Goal: Information Seeking & Learning: Learn about a topic

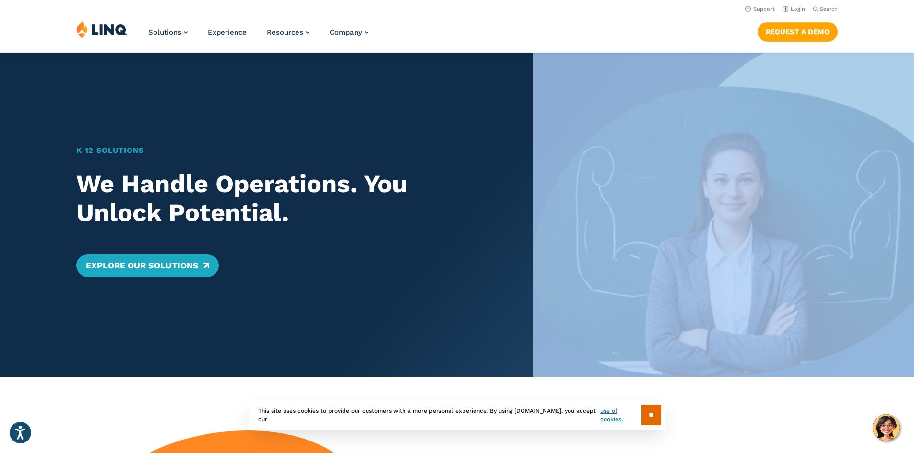
drag, startPoint x: 919, startPoint y: 43, endPoint x: 525, endPoint y: 313, distance: 477.3
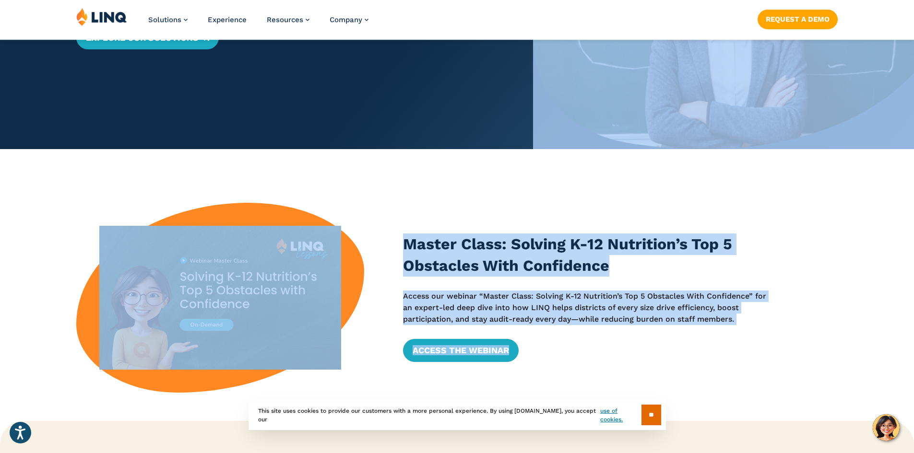
scroll to position [241, 0]
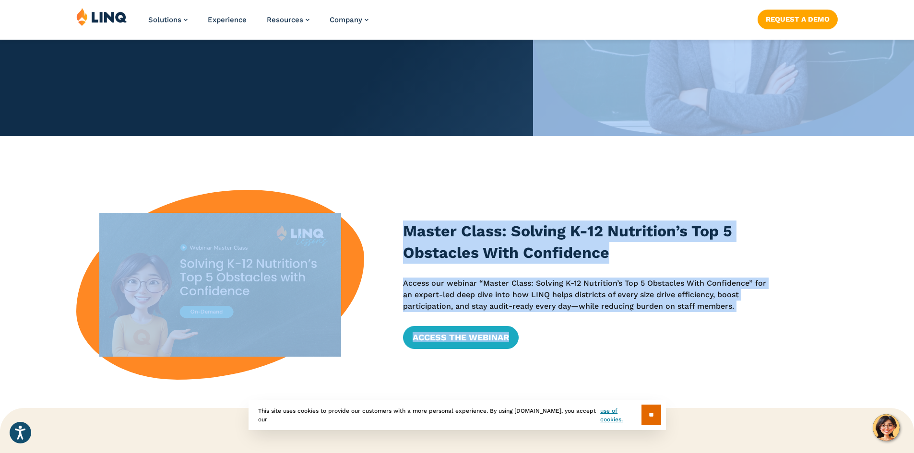
click at [685, 254] on h3 "Master Class: Solving K-12 Nutrition’s Top 5 Obstacles With Confidence" at bounding box center [587, 243] width 369 height 44
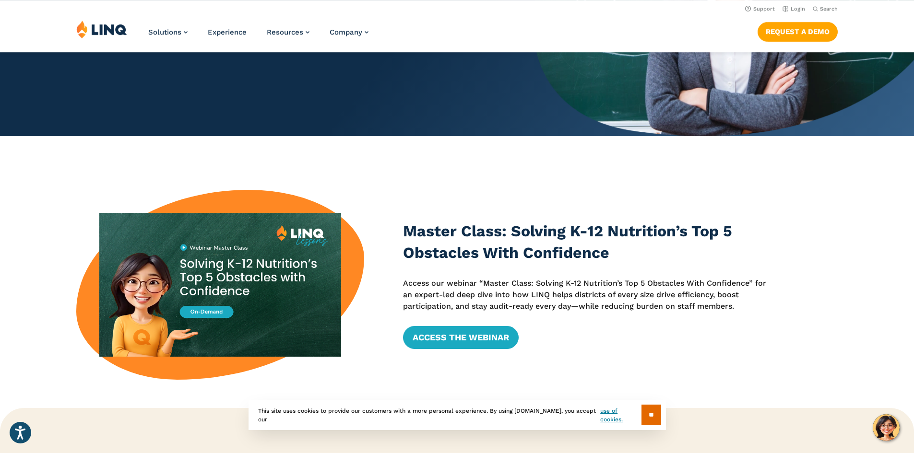
drag, startPoint x: 917, startPoint y: 87, endPoint x: 695, endPoint y: 127, distance: 226.2
